Goal: Task Accomplishment & Management: Use online tool/utility

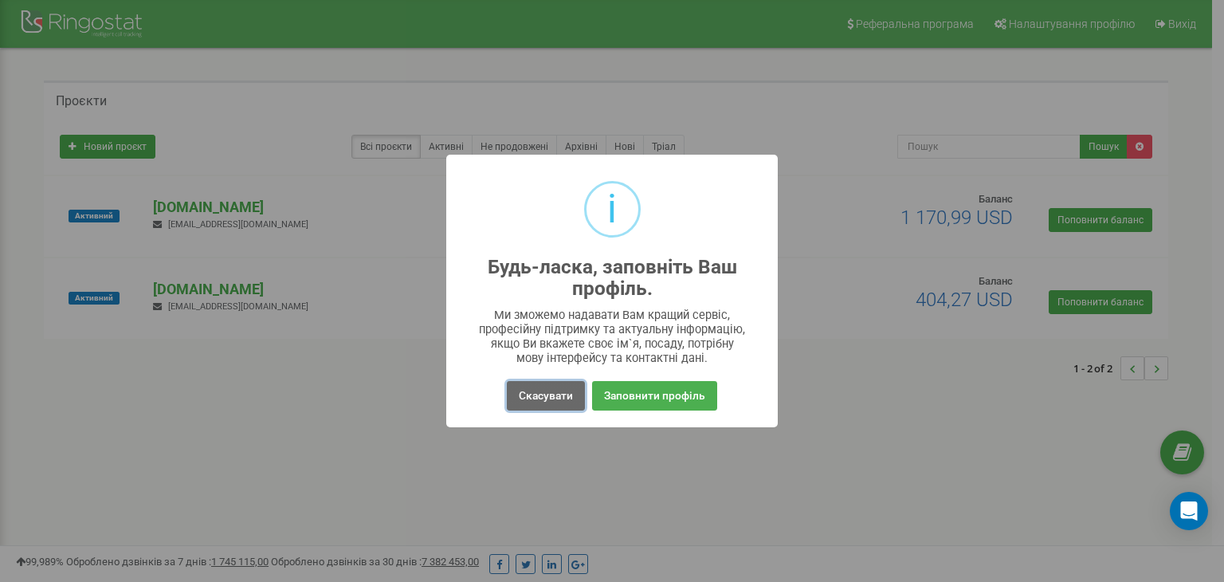
click at [551, 384] on button "Скасувати" at bounding box center [546, 395] width 78 height 29
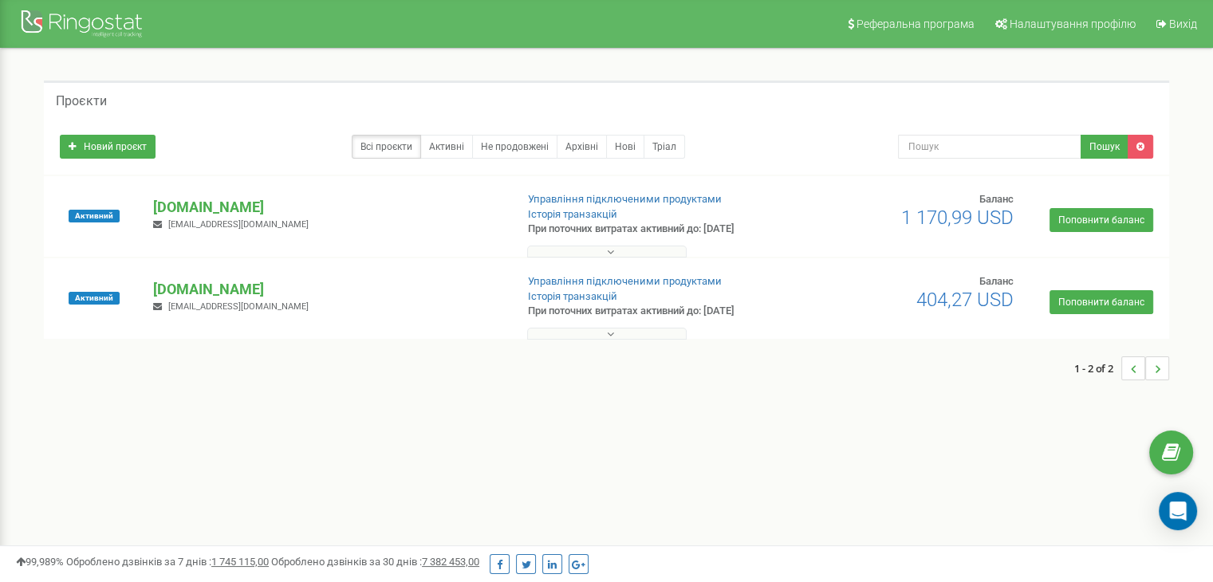
click at [353, 229] on div "anacosmo.ua d.krivokon@webbranding.com.ua" at bounding box center [327, 214] width 372 height 35
click at [362, 197] on p "[DOMAIN_NAME]" at bounding box center [327, 207] width 348 height 21
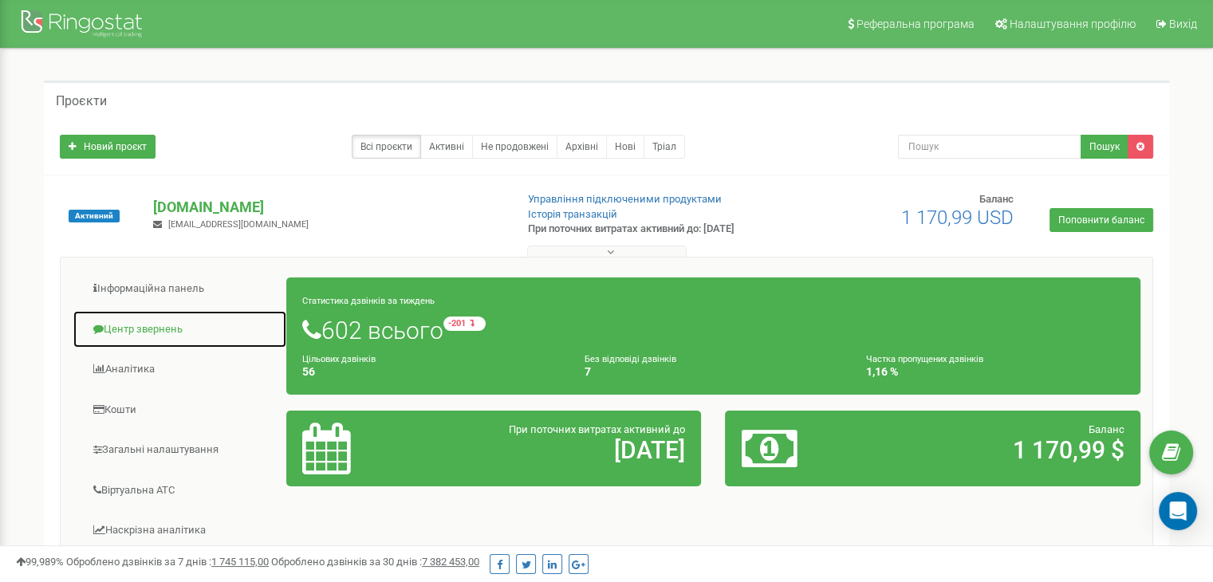
click at [136, 324] on link "Центр звернень" at bounding box center [180, 329] width 214 height 39
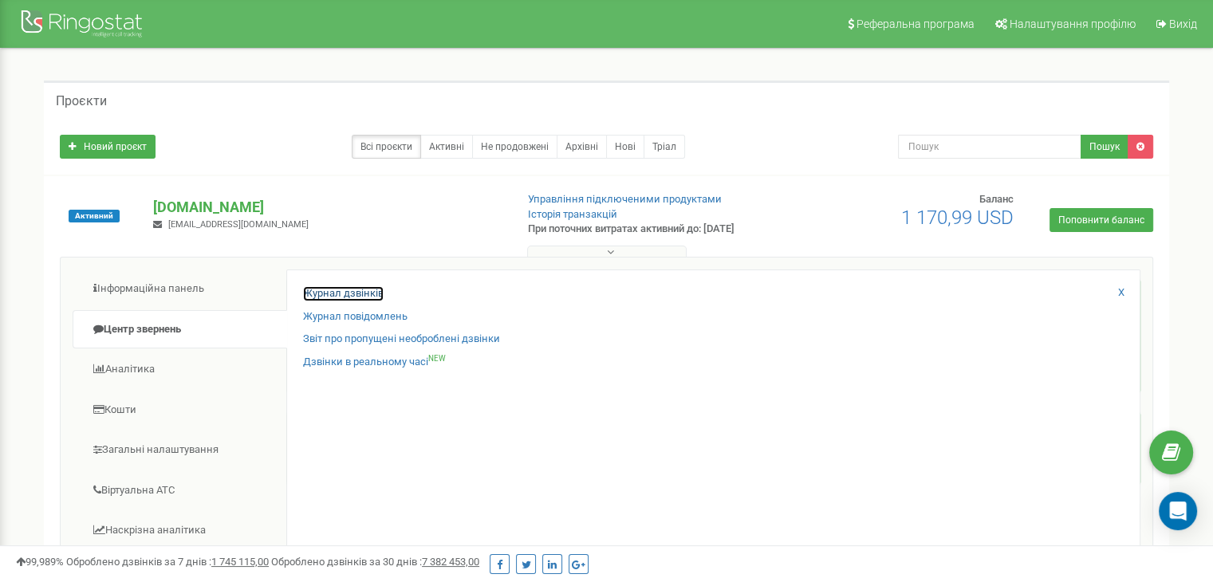
click at [336, 289] on link "Журнал дзвінків" at bounding box center [343, 293] width 81 height 15
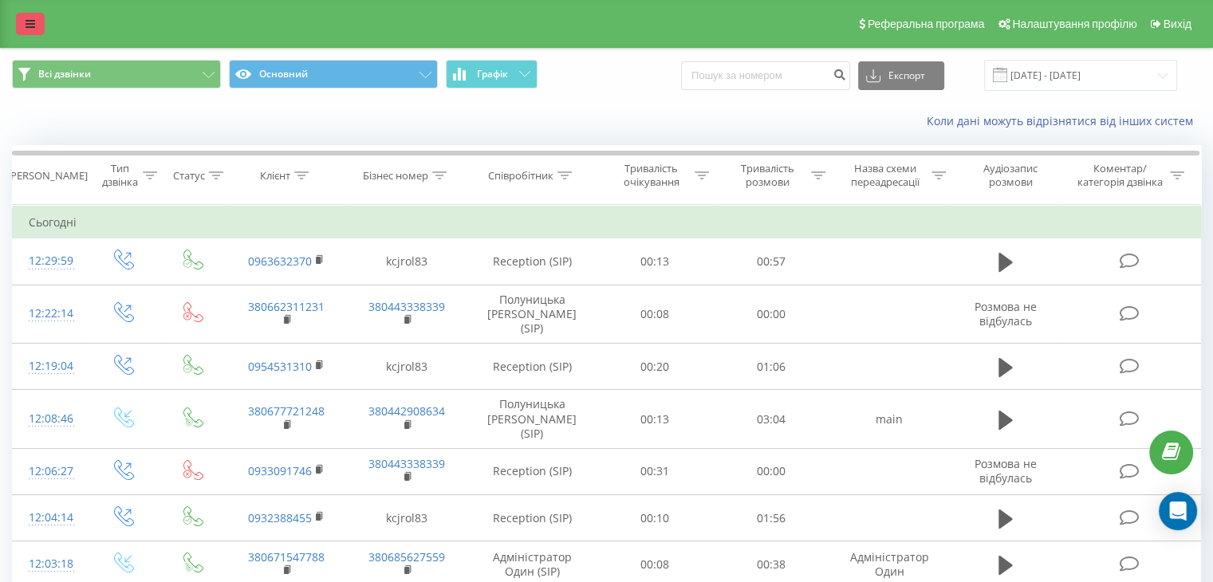
drag, startPoint x: 10, startPoint y: 26, endPoint x: 32, endPoint y: 16, distance: 24.6
click at [16, 22] on div "Реферальна програма Налаштування профілю Вихід" at bounding box center [606, 24] width 1213 height 48
click at [33, 16] on link at bounding box center [30, 24] width 29 height 22
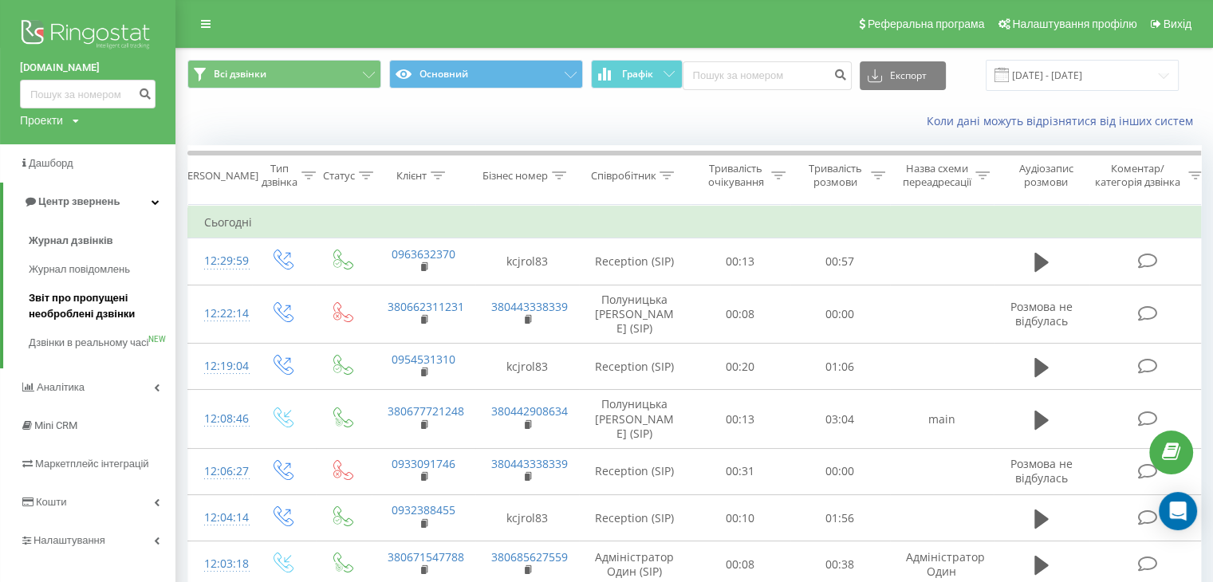
click at [97, 305] on span "Звіт про пропущені необроблені дзвінки" at bounding box center [98, 306] width 139 height 32
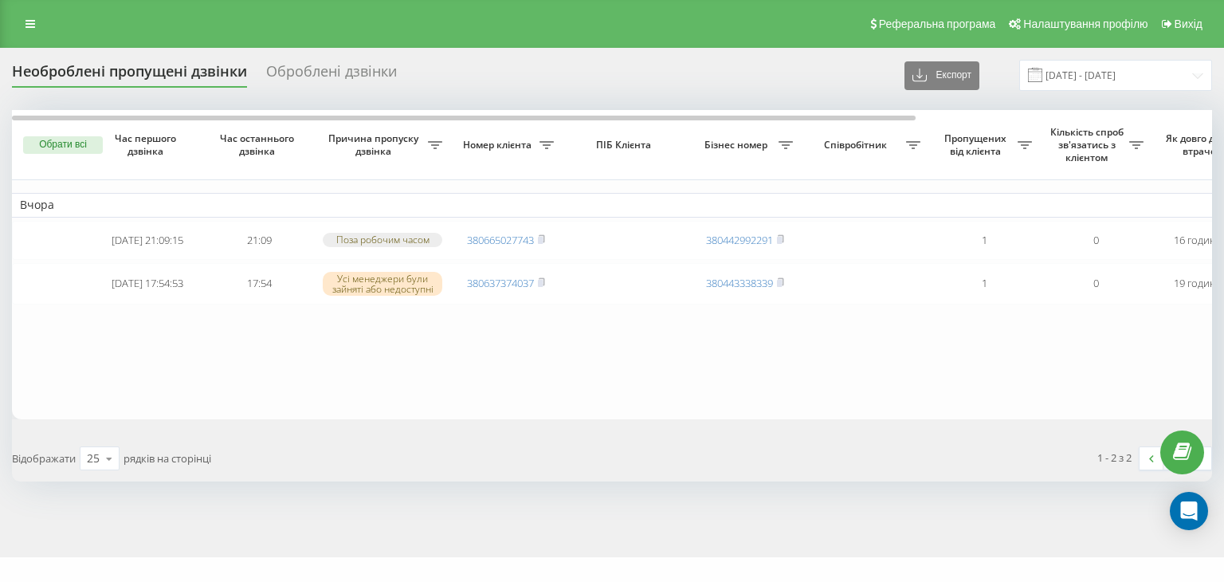
click at [373, 78] on div "Оброблені дзвінки" at bounding box center [331, 75] width 131 height 25
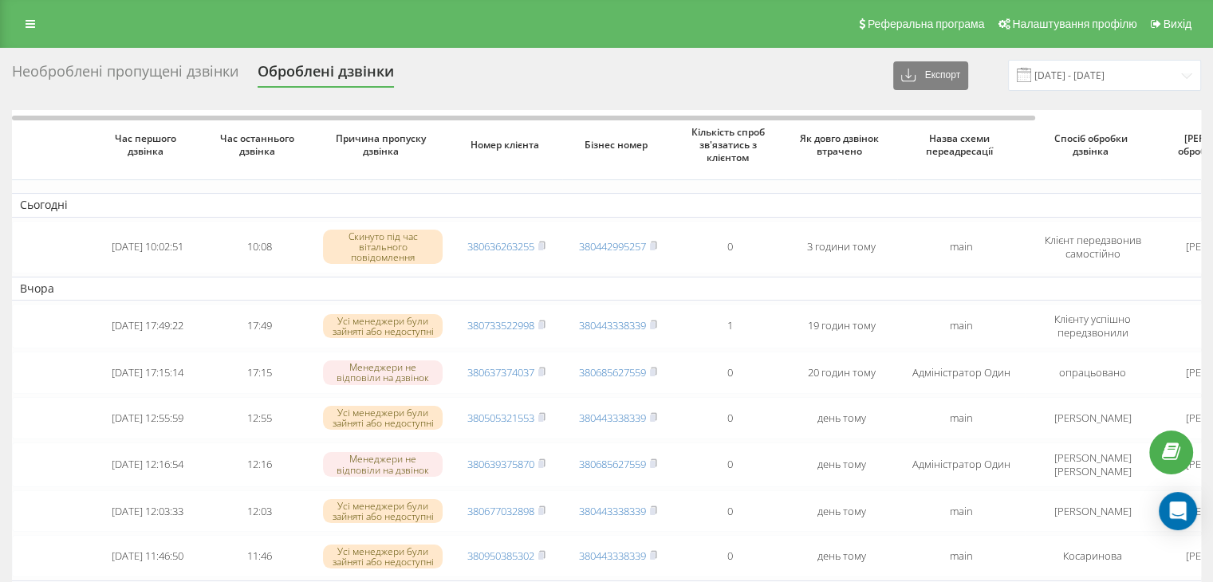
click at [128, 65] on div "Необроблені пропущені дзвінки" at bounding box center [125, 75] width 226 height 25
